Goal: Find specific page/section

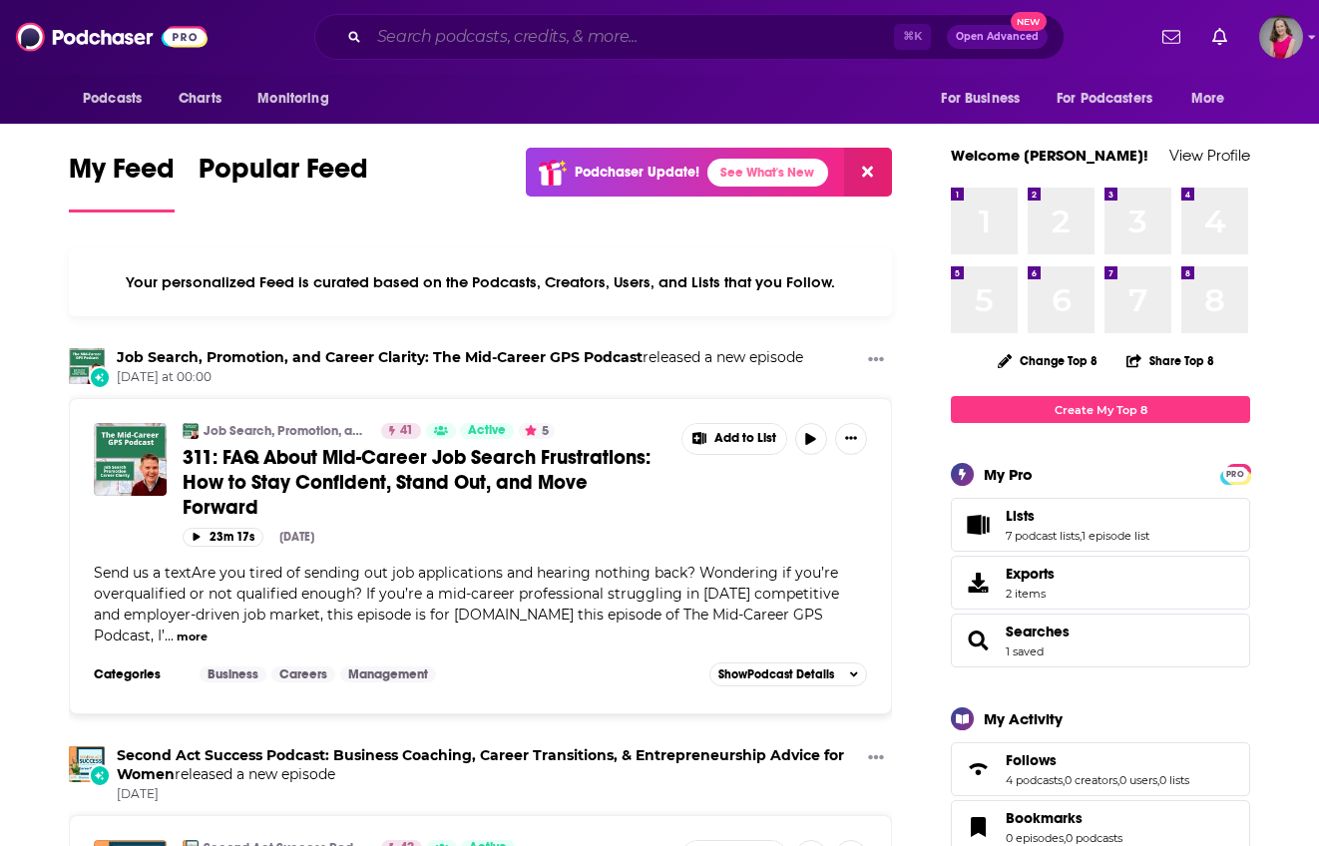
click at [620, 33] on input "Search podcasts, credits, & more..." at bounding box center [631, 37] width 525 height 32
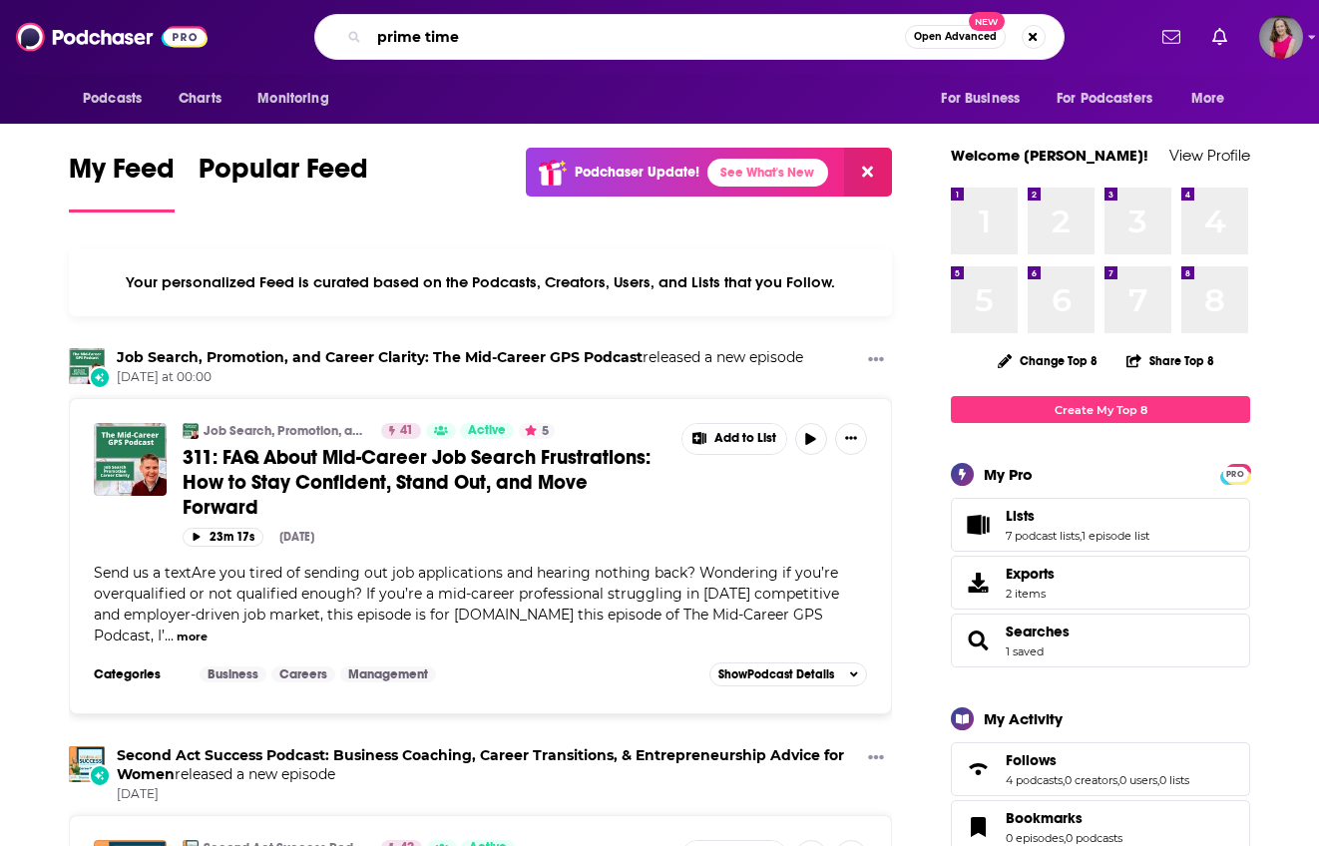
type input "prime time"
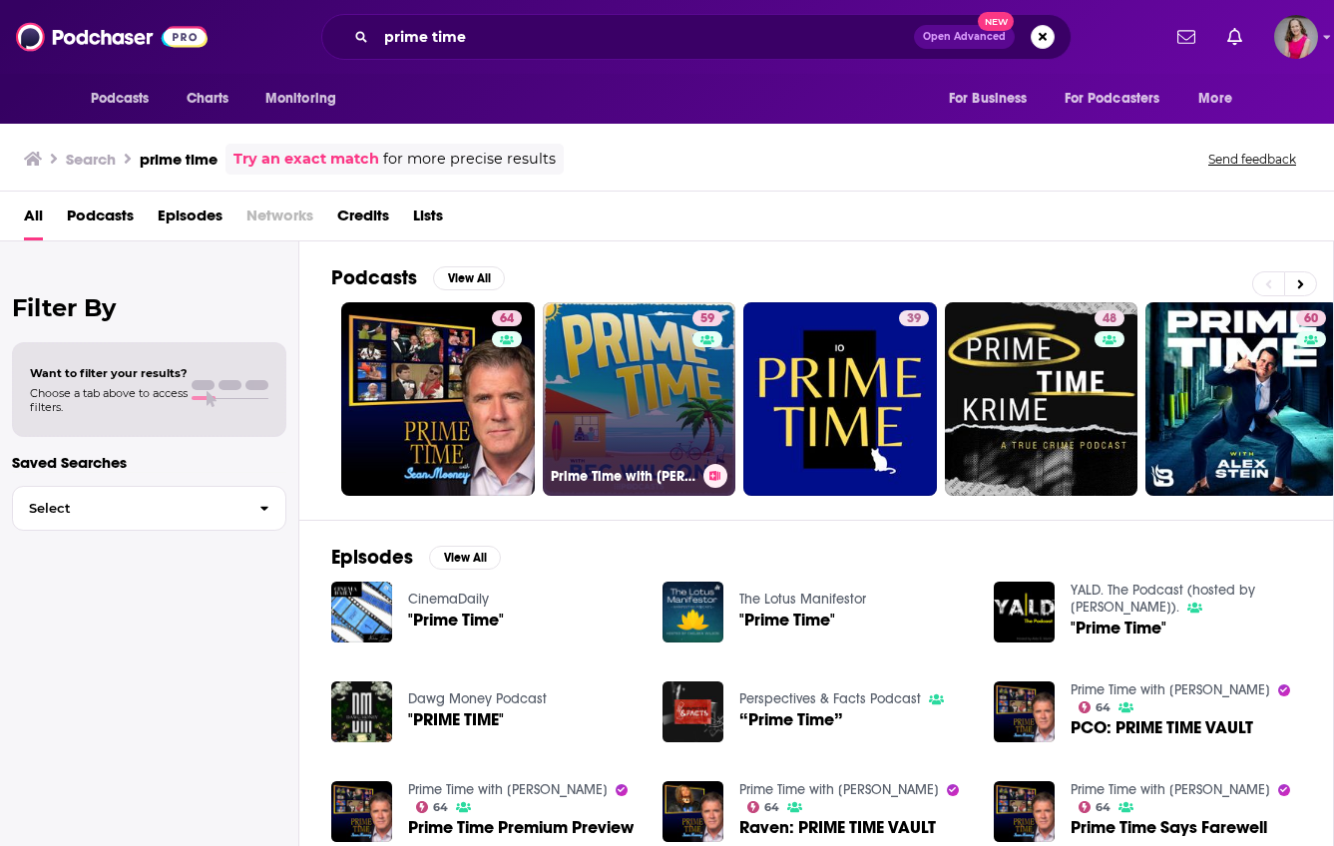
click at [662, 374] on link "59 Prime Time with [PERSON_NAME]" at bounding box center [640, 399] width 194 height 194
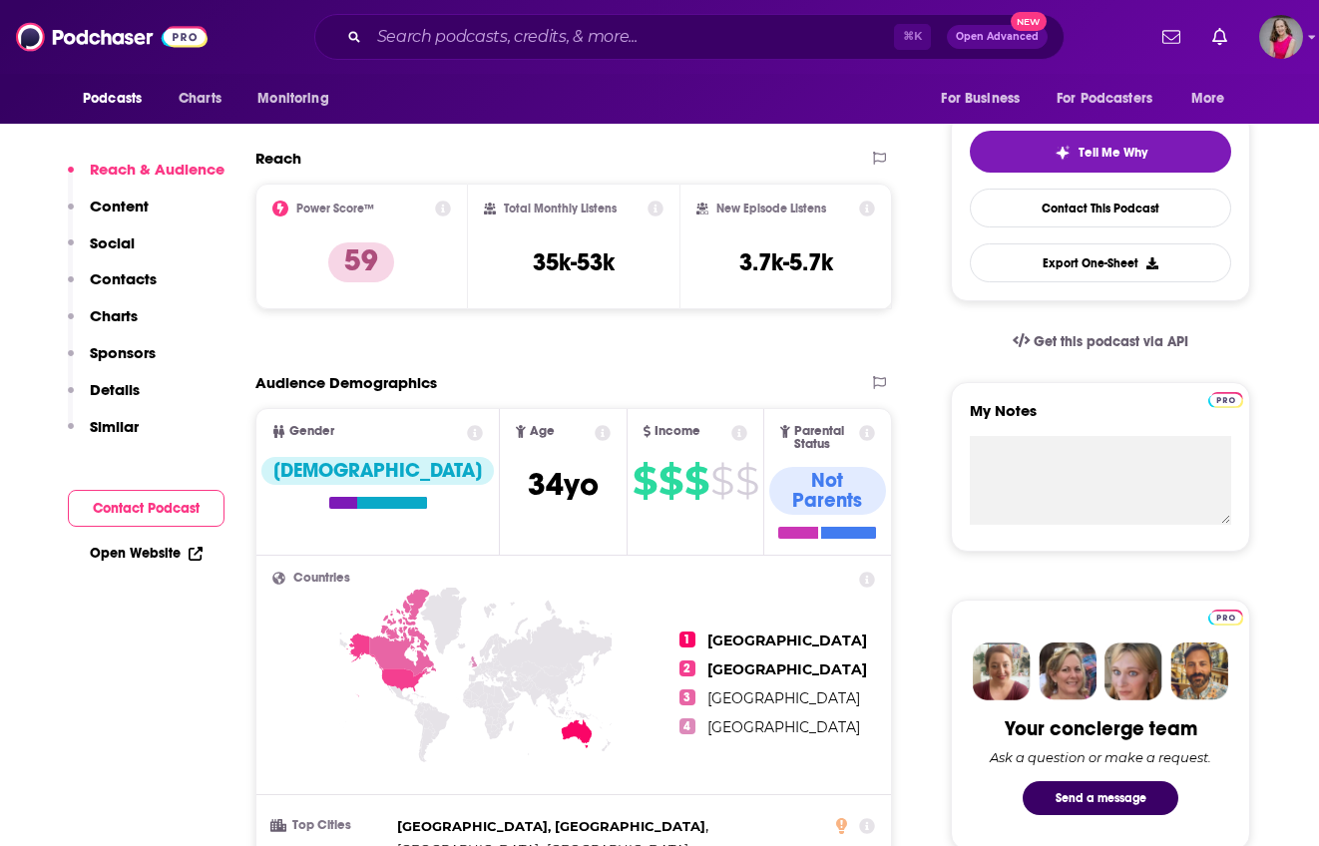
scroll to position [512, 0]
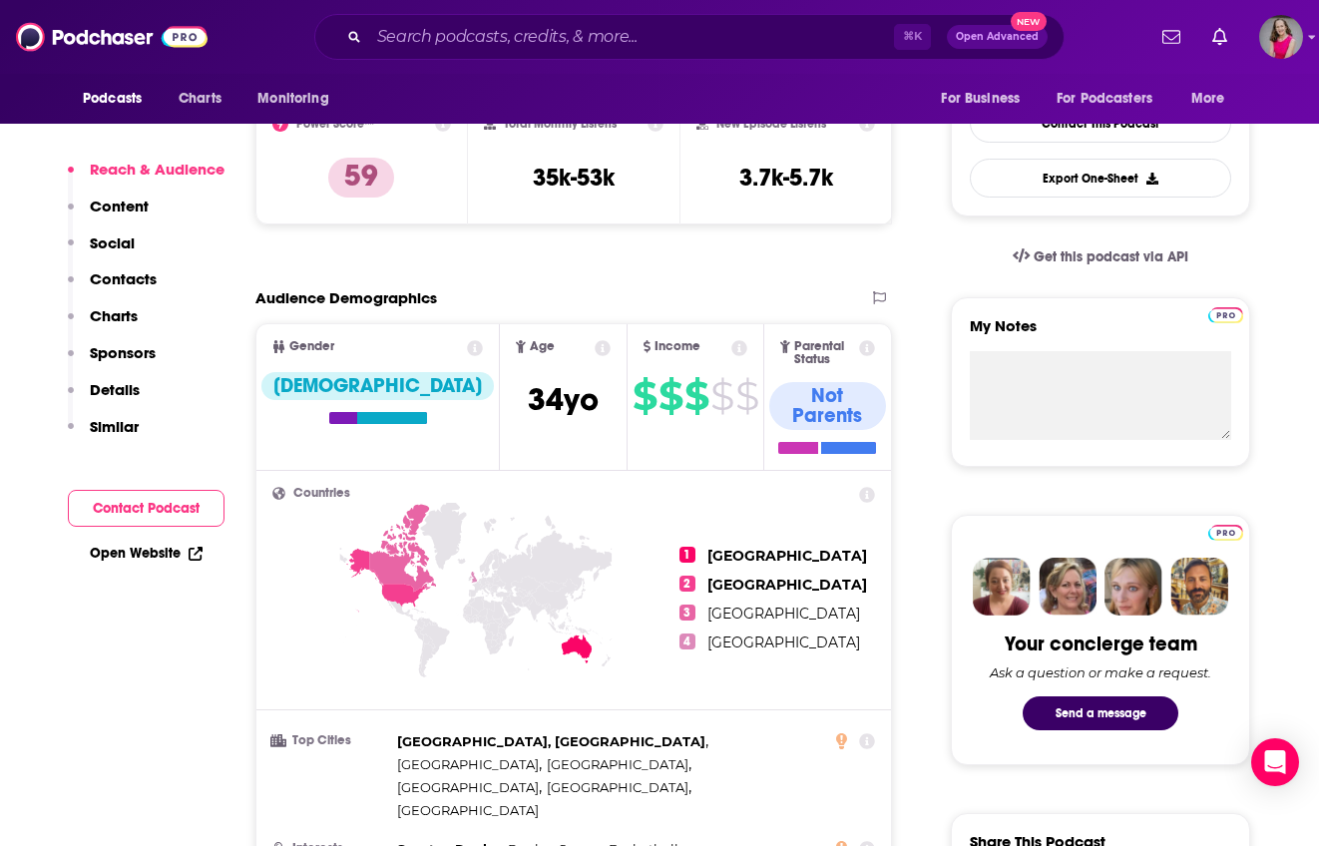
click at [139, 273] on p "Contacts" at bounding box center [123, 278] width 67 height 19
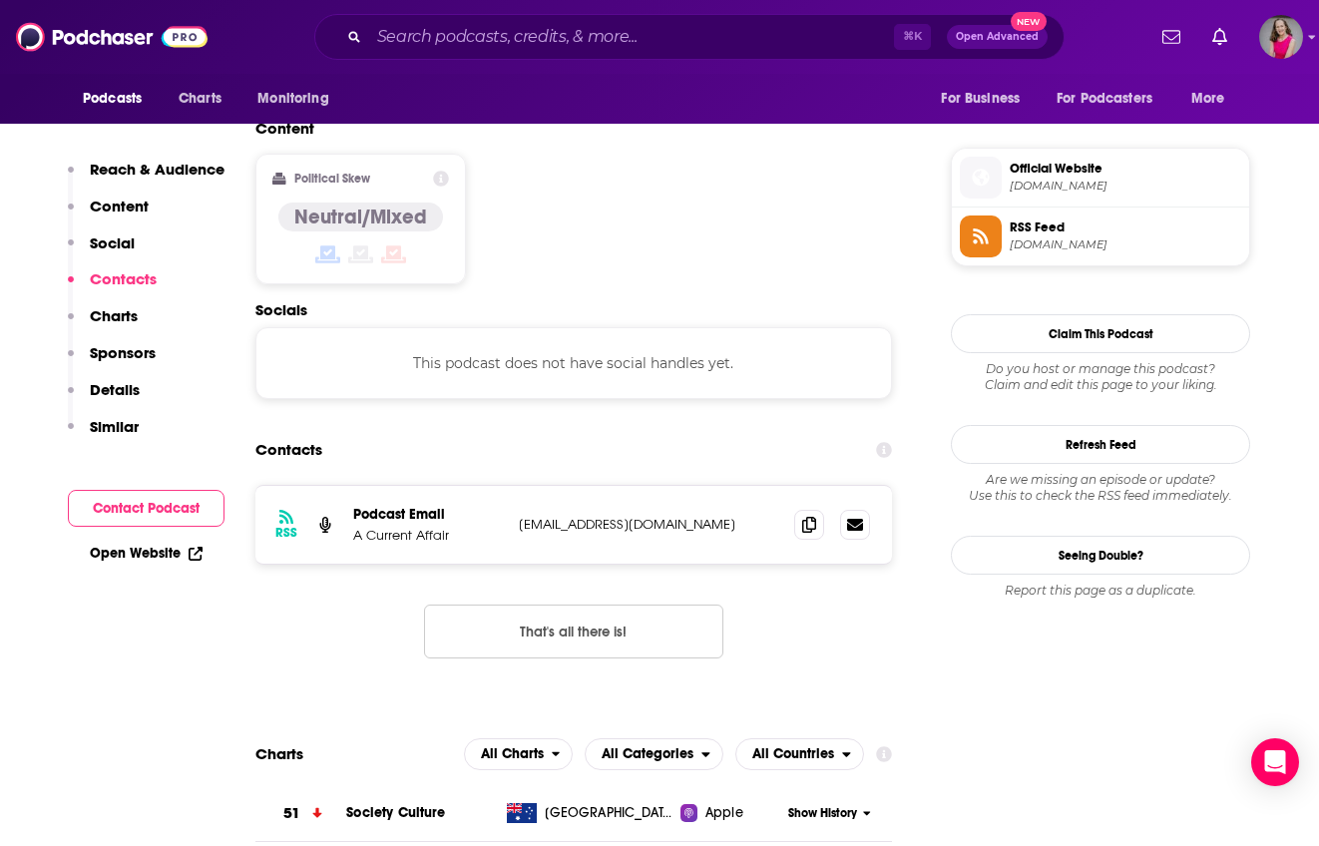
scroll to position [1584, 0]
